Goal: Communication & Community: Answer question/provide support

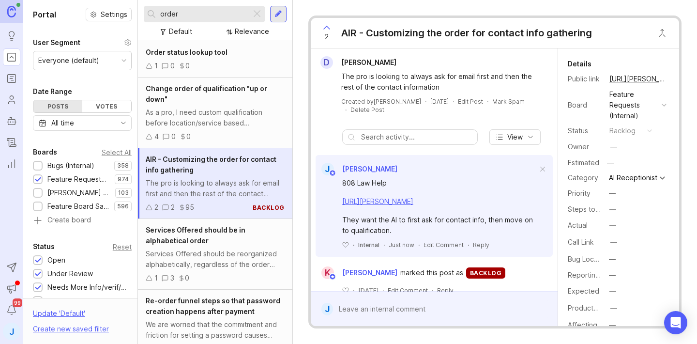
scroll to position [24, 0]
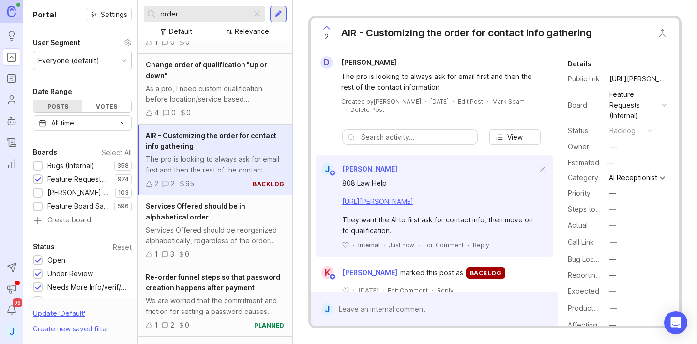
click at [36, 163] on div at bounding box center [38, 166] width 6 height 7
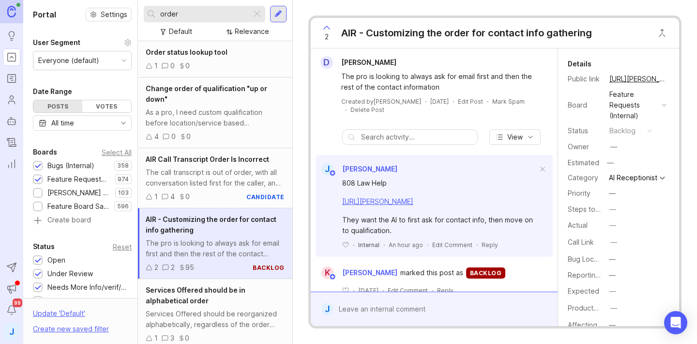
click at [235, 13] on input "order" at bounding box center [203, 14] width 87 height 11
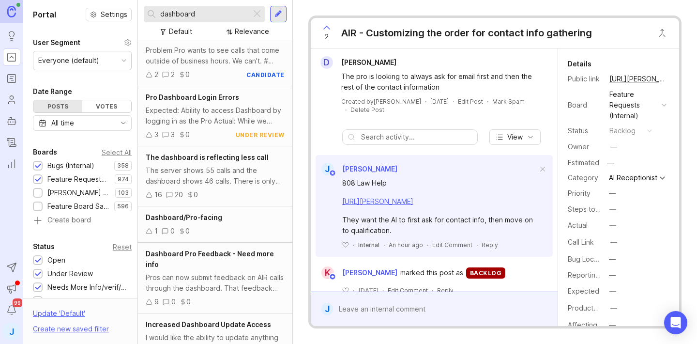
scroll to position [26, 0]
type input "dashboard"
click at [217, 184] on div "The server shows 55 calls and the dashboard shows 46 calls. There is only one c…" at bounding box center [215, 175] width 139 height 21
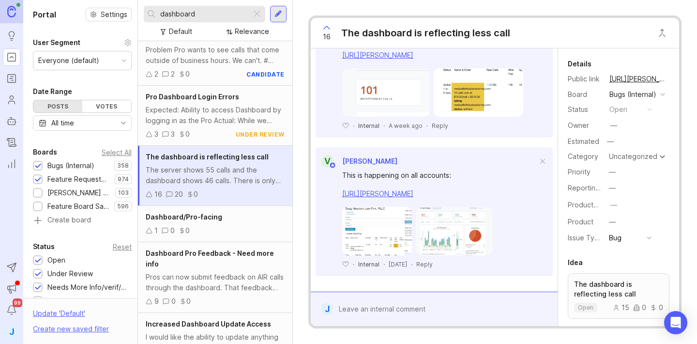
scroll to position [3552, 0]
click at [442, 310] on div at bounding box center [441, 309] width 216 height 18
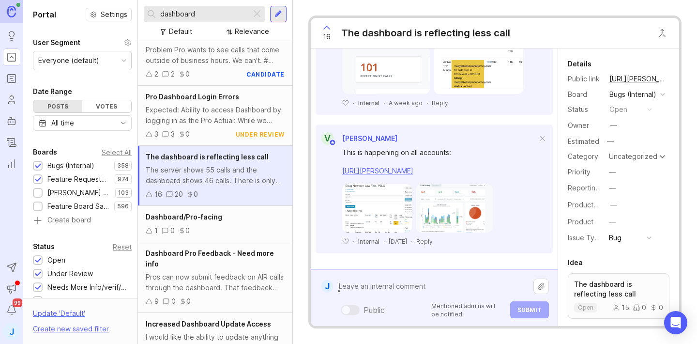
click at [391, 289] on textarea at bounding box center [433, 286] width 200 height 18
paste textarea "[PERSON_NAME] PC"
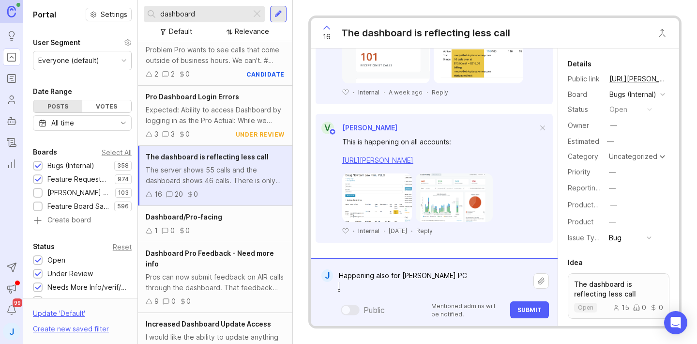
paste textarea "[URL][PERSON_NAME]"
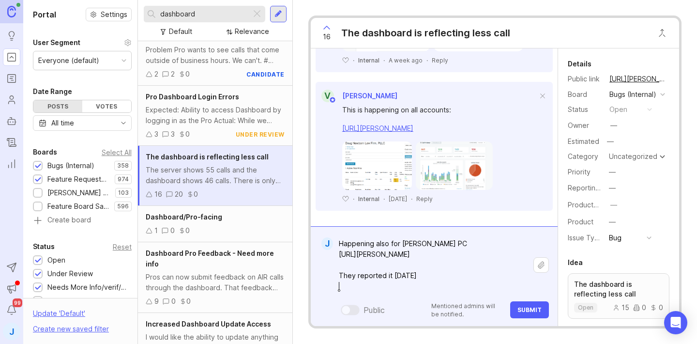
type textarea "Happening also for [PERSON_NAME] PC [URL][PERSON_NAME] They reported it [DATE]"
click at [540, 264] on button "Upload file" at bounding box center [541, 264] width 15 height 15
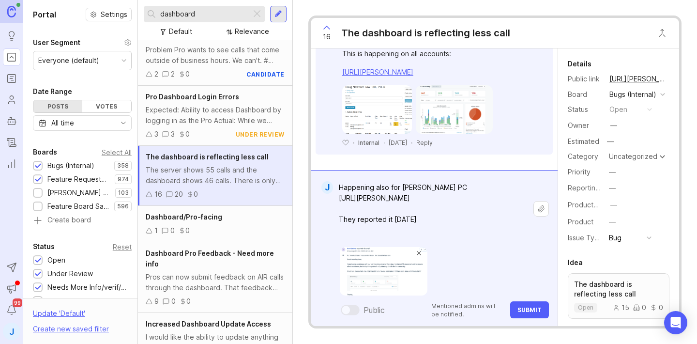
click at [521, 308] on span "Submit" at bounding box center [530, 309] width 24 height 7
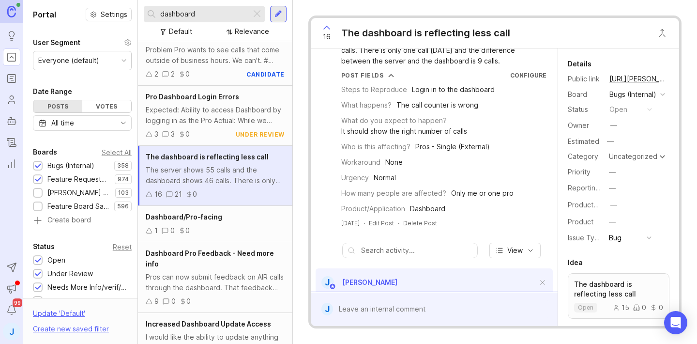
scroll to position [0, 0]
